Goal: Navigation & Orientation: Find specific page/section

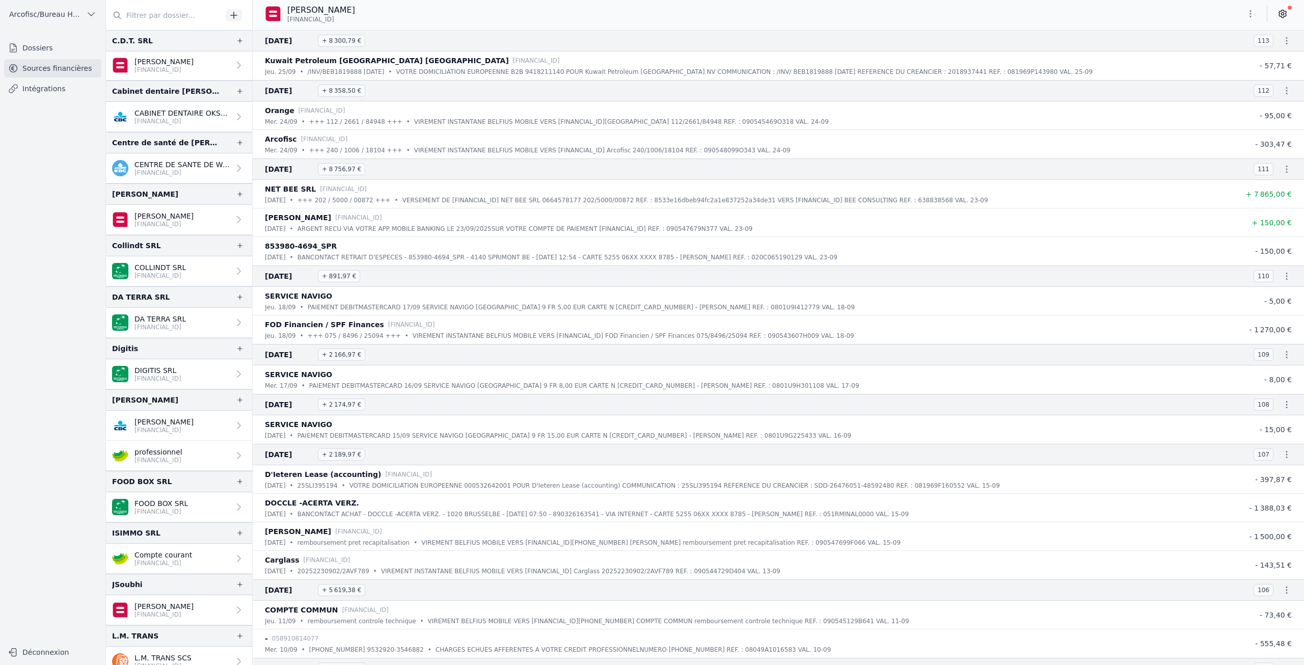
scroll to position [255, 0]
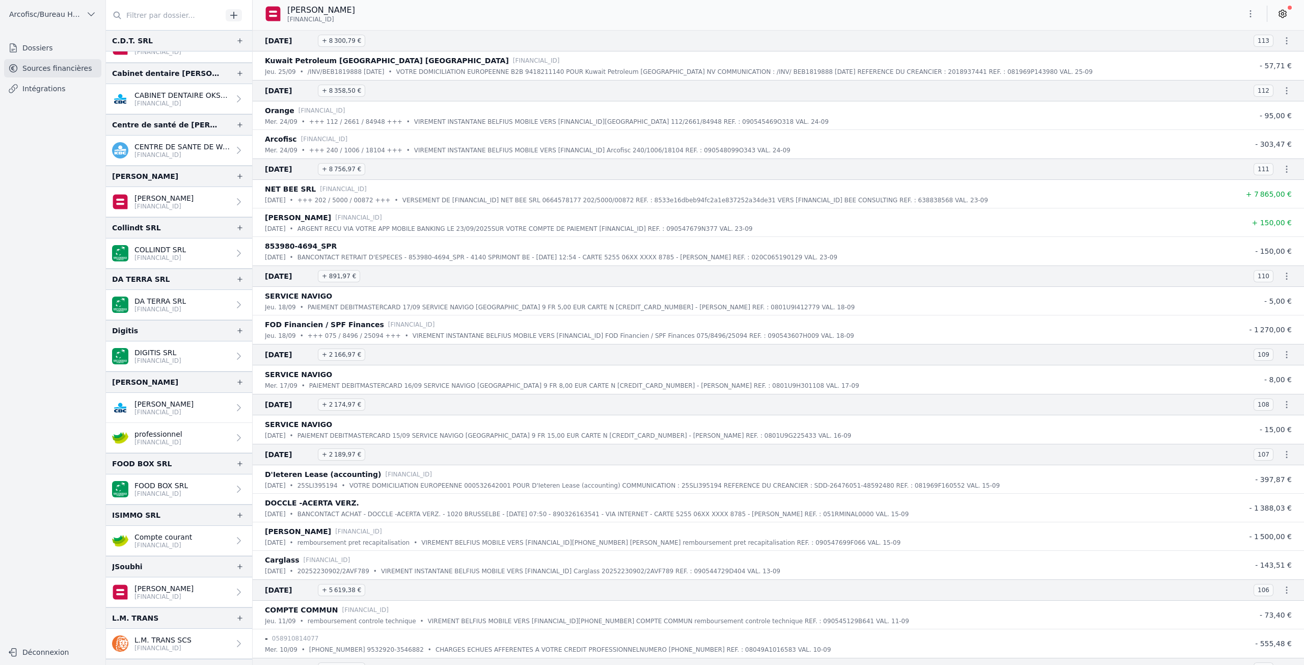
click at [178, 431] on p "professionnel" at bounding box center [158, 434] width 48 height 10
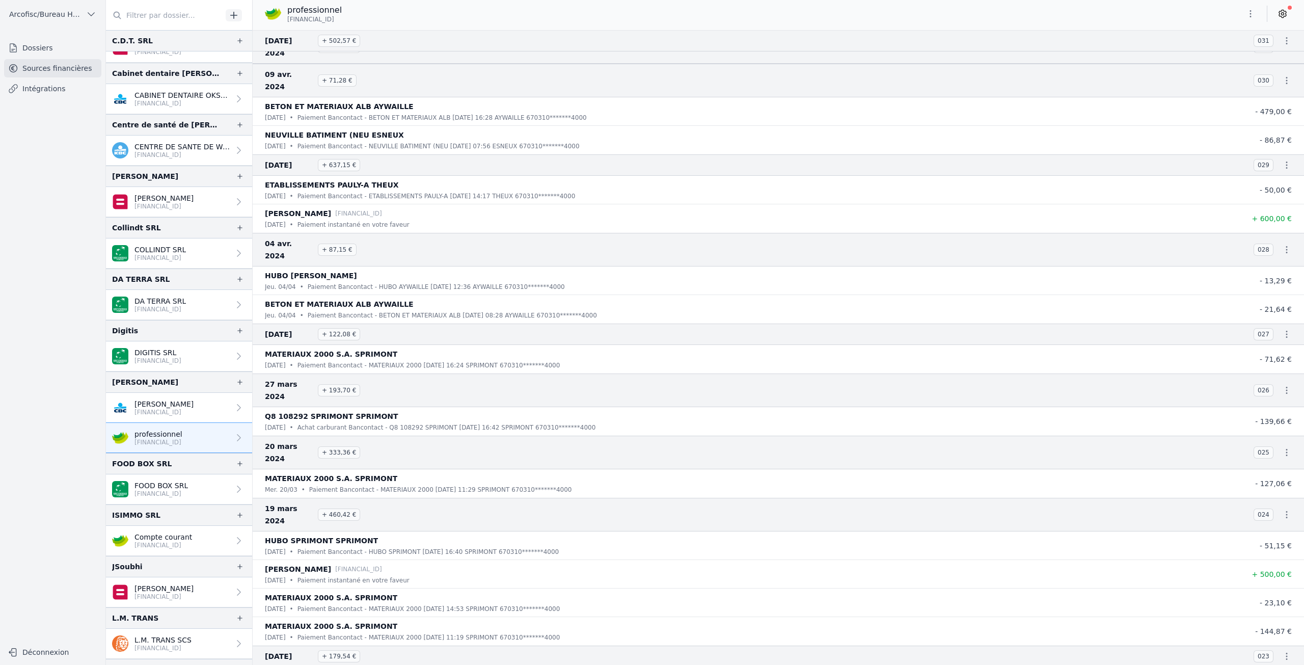
scroll to position [12807, 0]
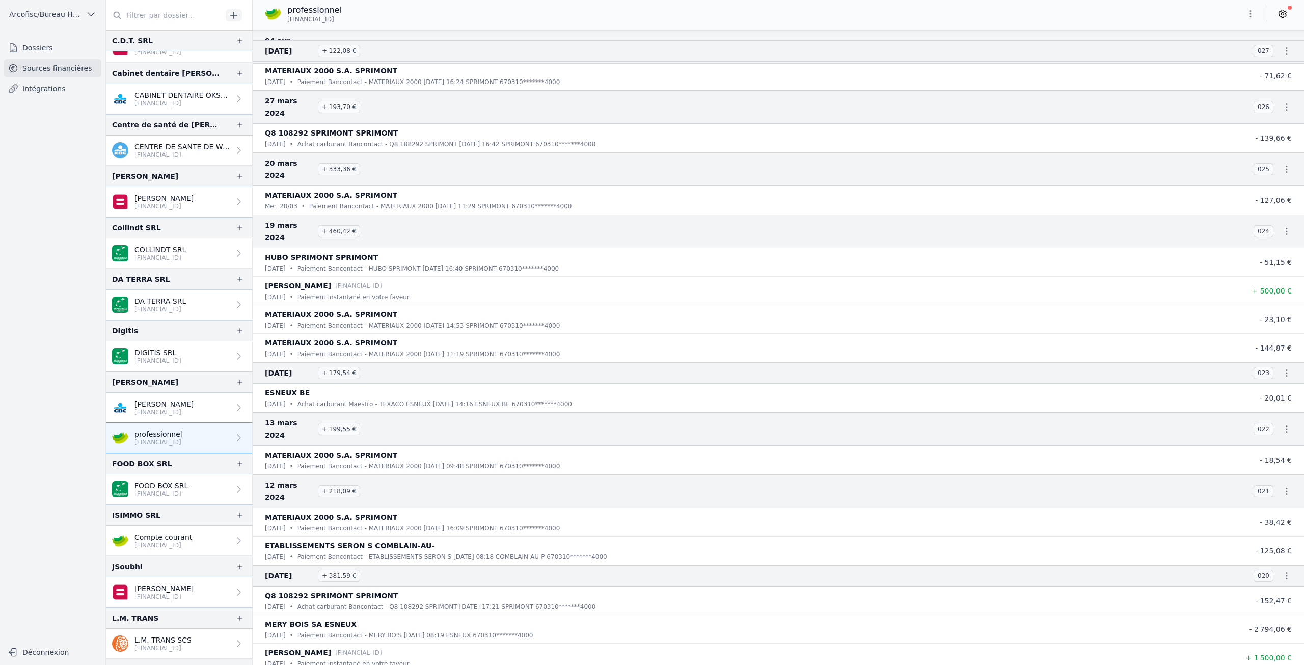
click at [176, 406] on p "[PERSON_NAME]" at bounding box center [163, 404] width 59 height 10
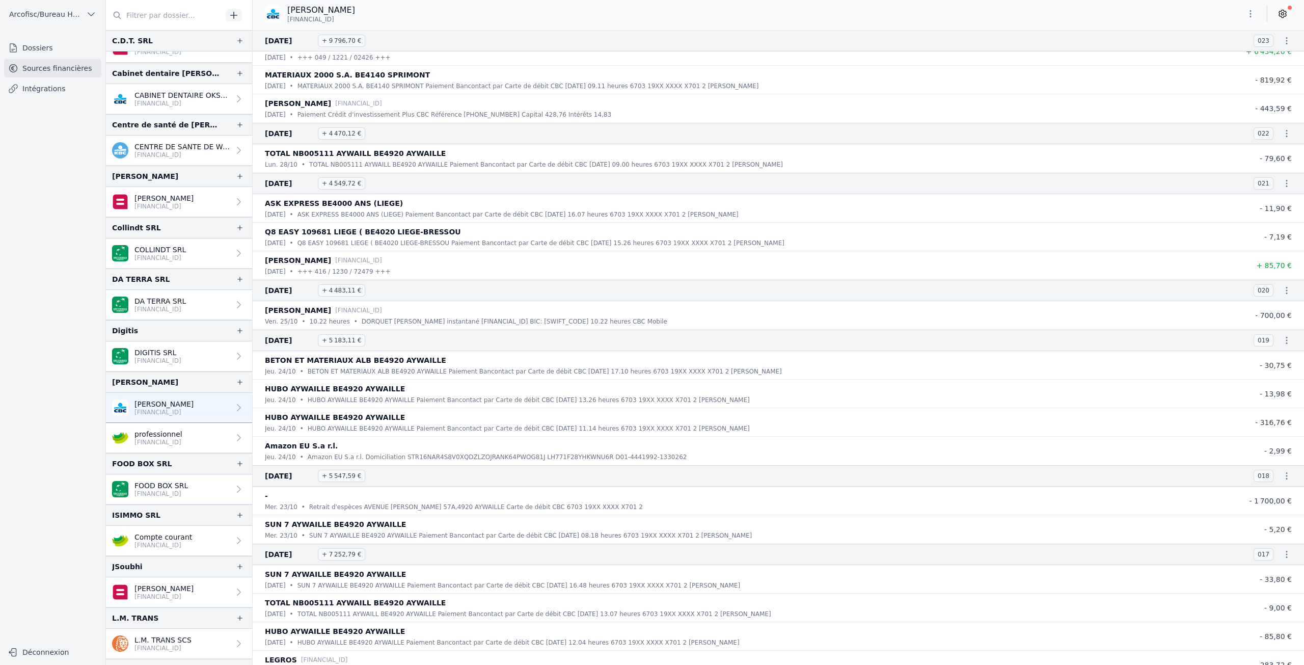
scroll to position [25472, 0]
